Goal: Task Accomplishment & Management: Use online tool/utility

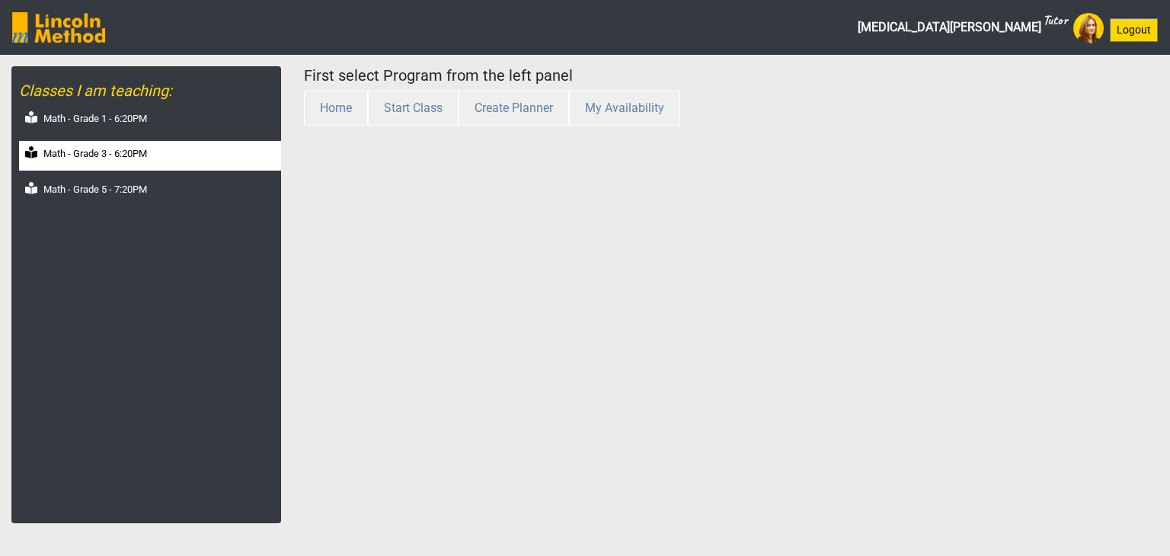
click at [133, 155] on label "Math - Grade 3 - 6:20PM" at bounding box center [95, 153] width 104 height 15
select select "month"
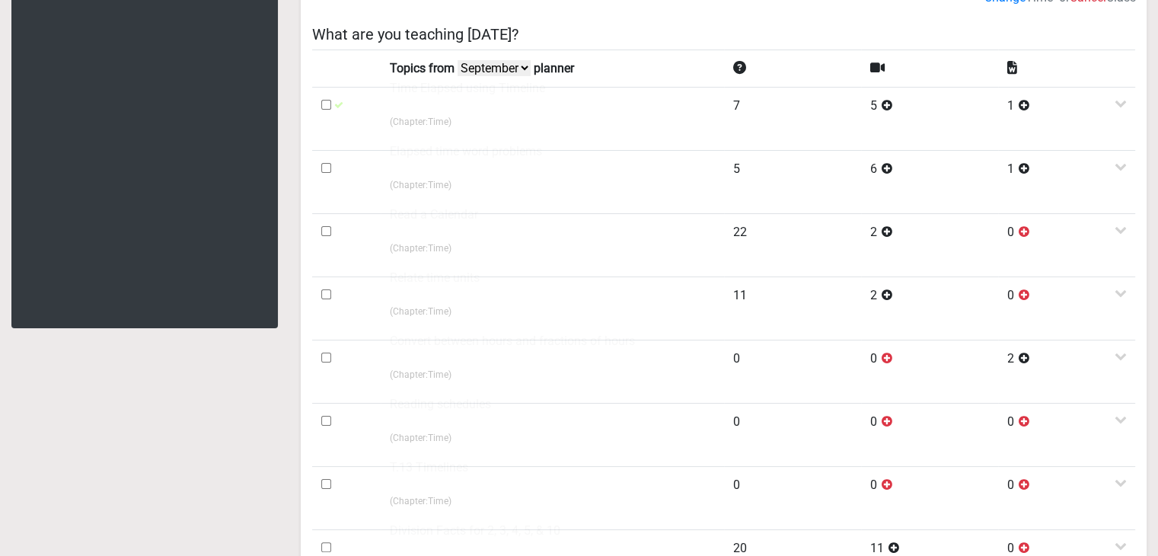
scroll to position [152, 0]
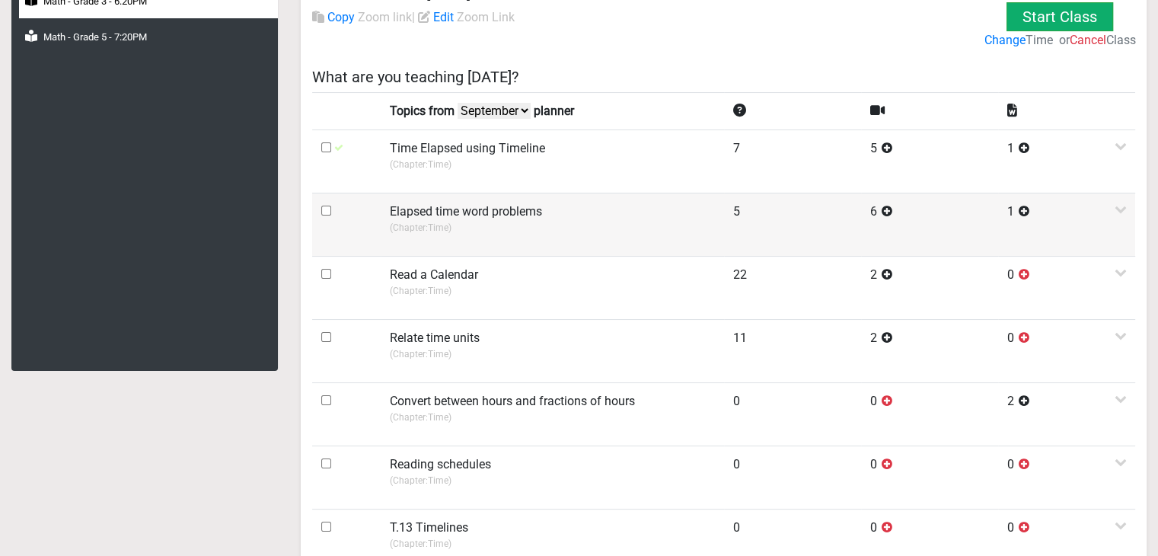
click at [327, 211] on input "checkbox" at bounding box center [326, 211] width 10 height 10
checkbox input "true"
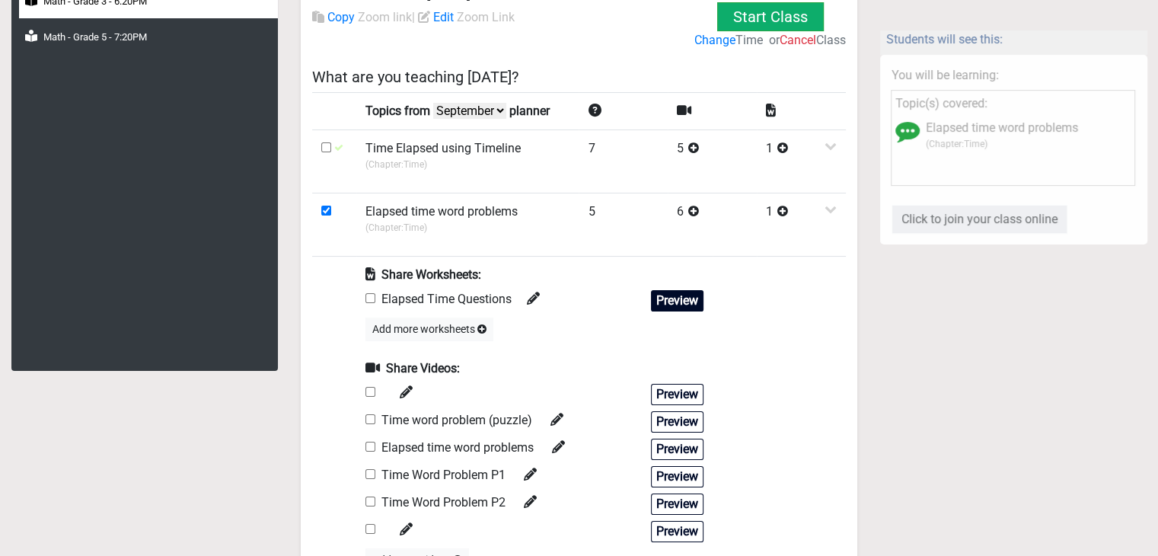
click at [657, 302] on button "Preview" at bounding box center [677, 300] width 53 height 21
click at [368, 296] on input "checkbox" at bounding box center [371, 298] width 10 height 10
checkbox input "true"
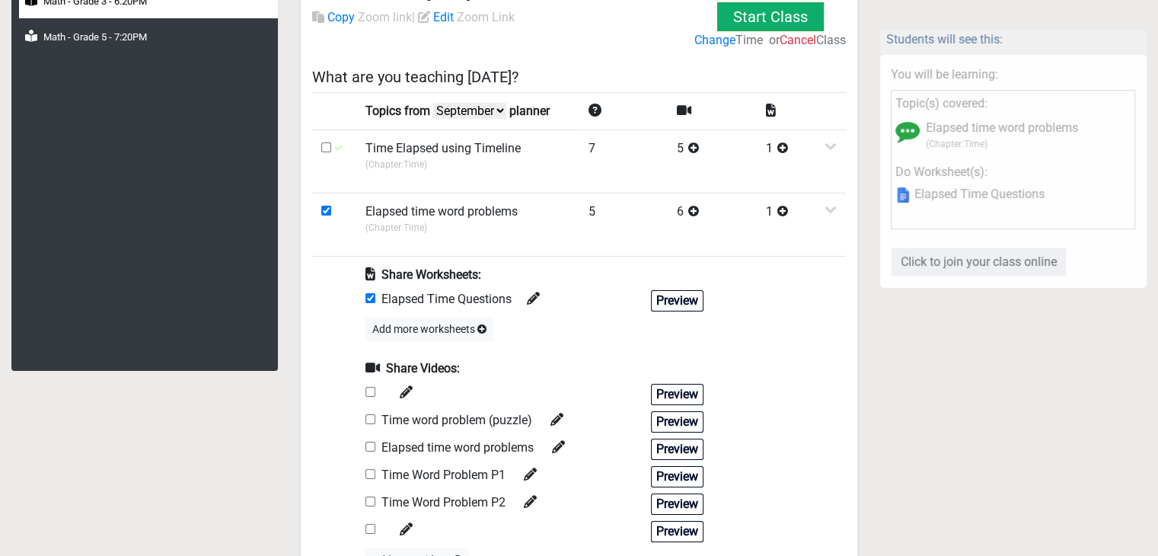
click at [372, 420] on input "checkbox" at bounding box center [371, 419] width 10 height 10
checkbox input "true"
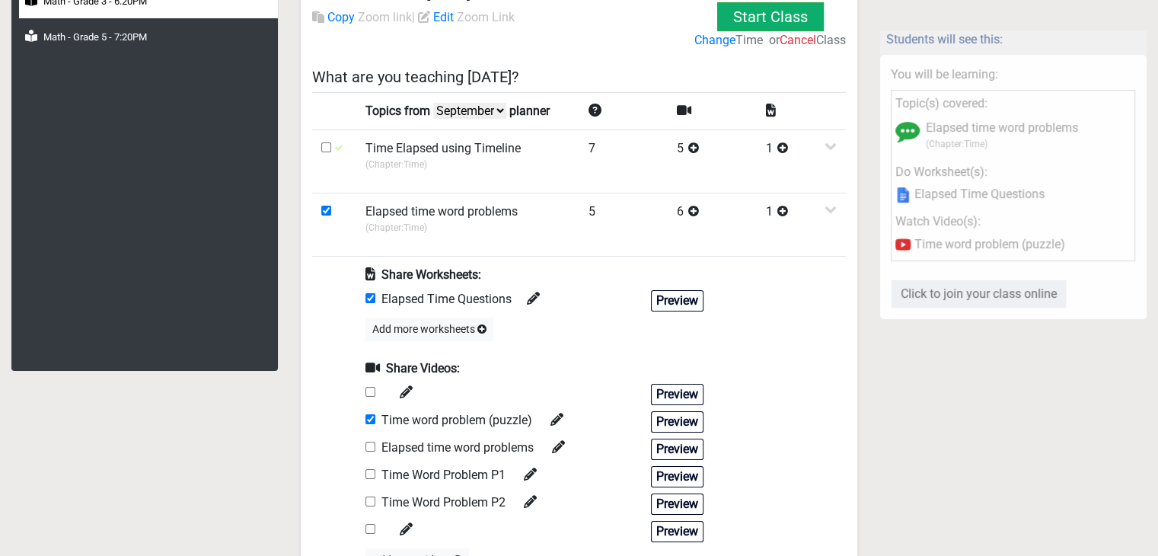
click at [372, 447] on input "checkbox" at bounding box center [371, 447] width 10 height 10
checkbox input "true"
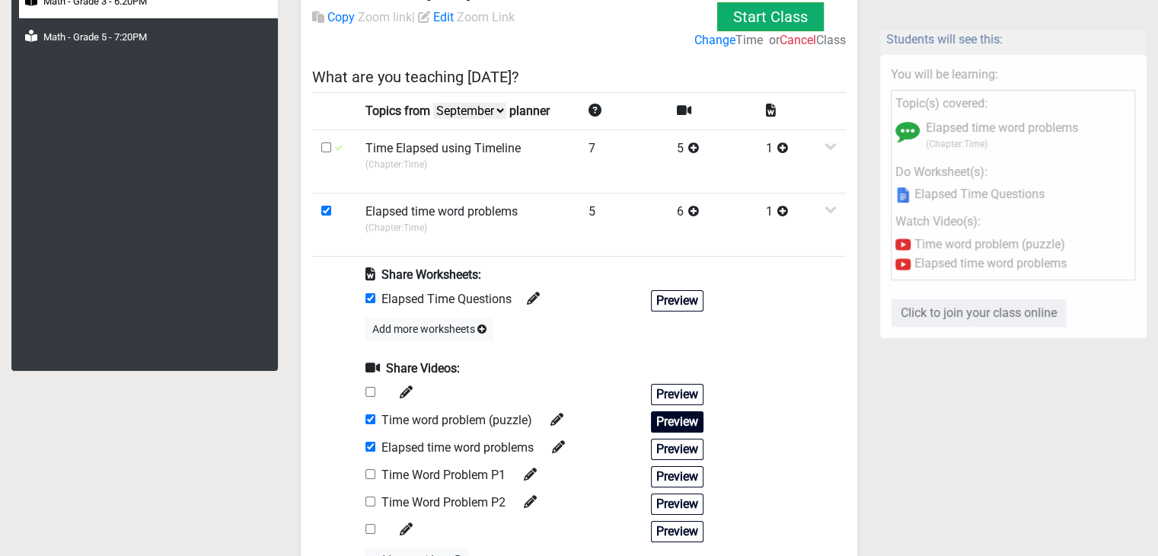
click at [695, 423] on button "Preview" at bounding box center [677, 421] width 53 height 21
click at [679, 445] on button "Preview" at bounding box center [677, 449] width 53 height 21
click at [685, 485] on div "Share Videos: Preview Time word problem (puzzle) Preview Elapsed time word prob…" at bounding box center [535, 465] width 338 height 212
click at [682, 468] on button "Preview" at bounding box center [677, 476] width 53 height 21
click at [672, 508] on button "Preview" at bounding box center [677, 503] width 53 height 21
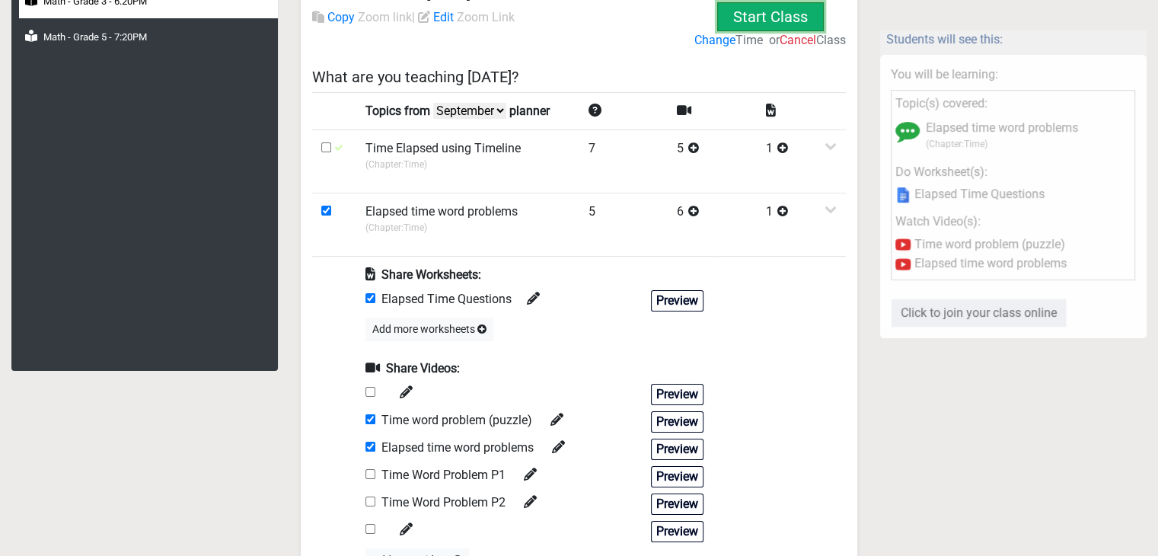
click at [746, 19] on button "Start Class" at bounding box center [770, 16] width 107 height 29
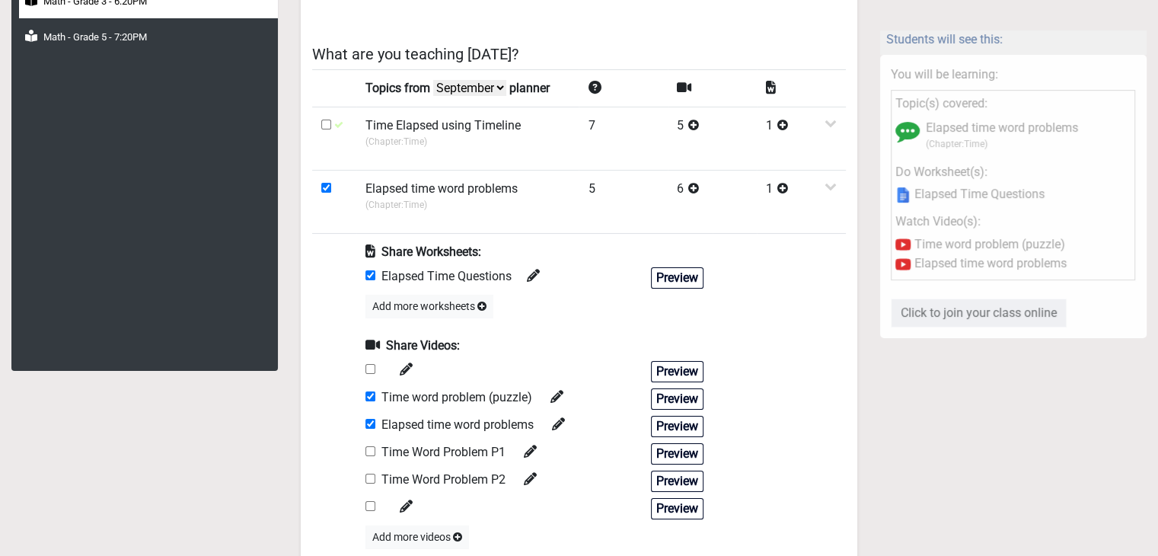
click at [239, 164] on div "Classes I am teaching: Math - Grade 1 - 6:20PM Math - Grade 3 - 6:20PM Math - G…" at bounding box center [144, 142] width 267 height 457
